Goal: Information Seeking & Learning: Learn about a topic

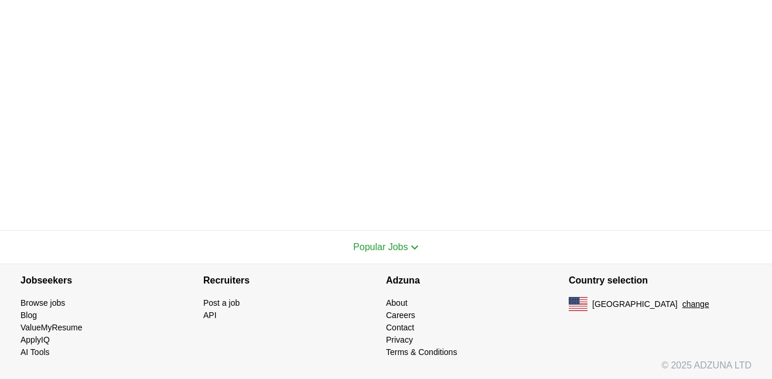
scroll to position [583, 0]
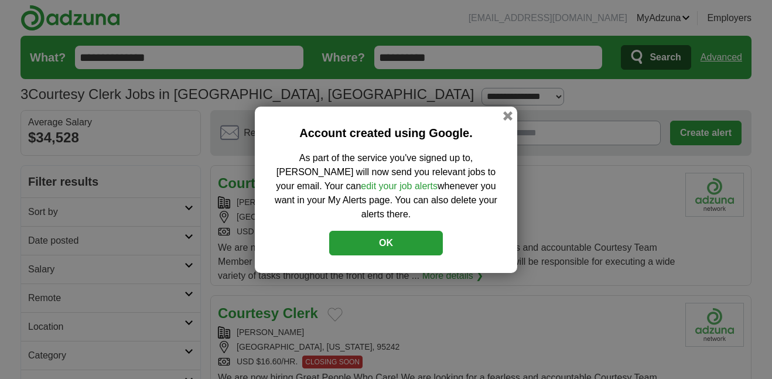
click at [358, 245] on button "OK" at bounding box center [386, 243] width 114 height 25
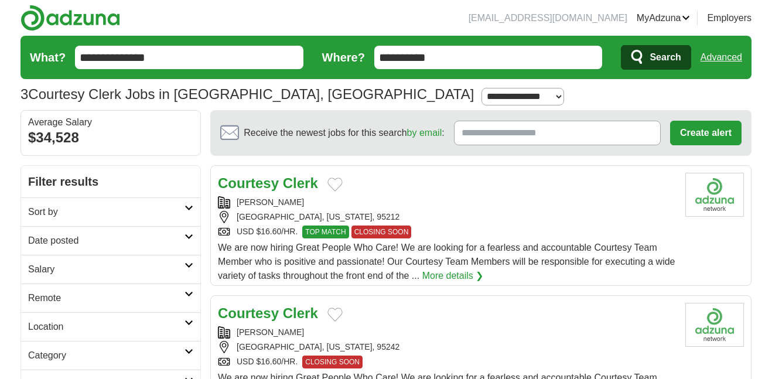
click at [629, 232] on div "USD $16.60/HR. TOP MATCH CLOSING SOON" at bounding box center [447, 231] width 458 height 13
click at [469, 276] on link "More details ❯" at bounding box center [452, 276] width 61 height 14
click at [524, 195] on div "Courtesy Clerk RALEY'S STOCKTON, CALIFORNIA, 95212 USD $16.60/HR. TOP MATCH CLO…" at bounding box center [447, 228] width 458 height 110
